Goal: Information Seeking & Learning: Learn about a topic

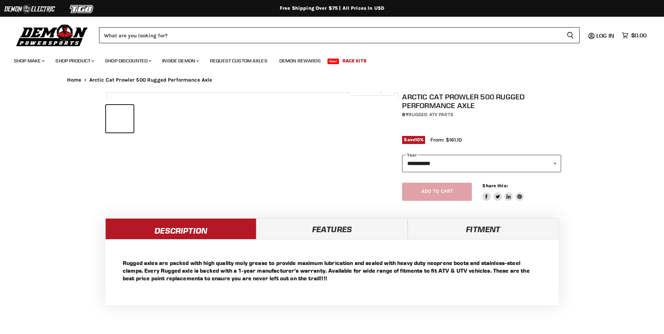
select select "******"
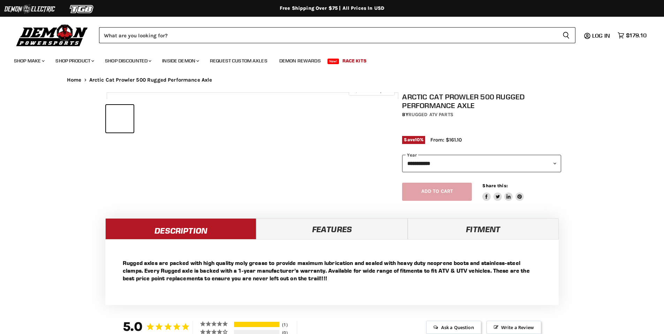
select select "******"
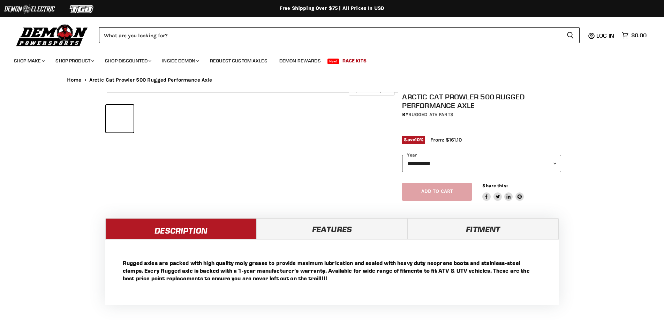
select select "******"
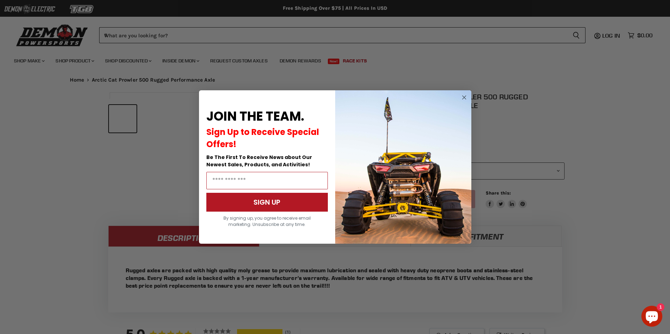
scroll to position [334, 0]
